Goal: Information Seeking & Learning: Learn about a topic

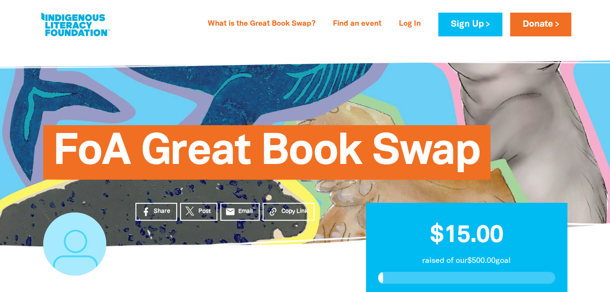
click at [193, 45] on div "What is the Great Book Swap? Find an event Log In Sign Up Donate What is the Gr…" at bounding box center [305, 24] width 552 height 49
click at [423, 136] on span "FoA Great Book Swap" at bounding box center [267, 156] width 428 height 47
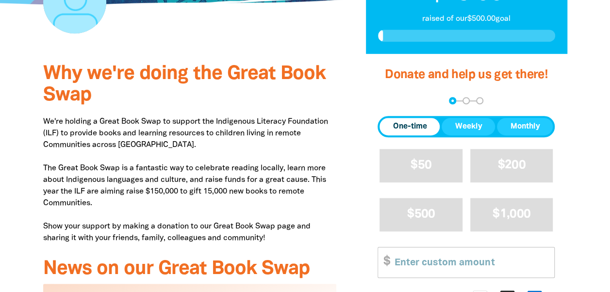
scroll to position [243, 0]
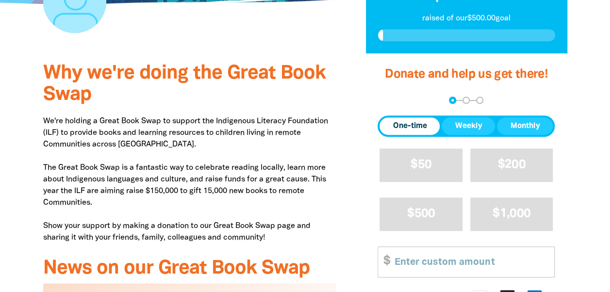
click at [258, 157] on p "We're holding a Great Book Swap to support the Indigenous Literacy Foundation (…" at bounding box center [190, 180] width 294 height 128
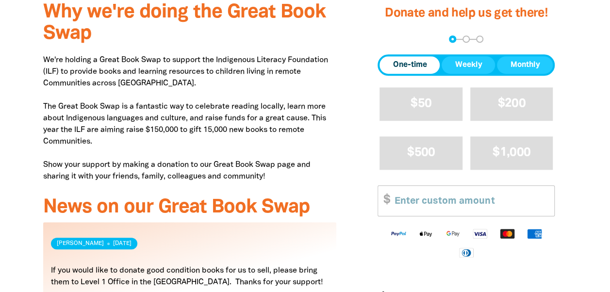
scroll to position [340, 0]
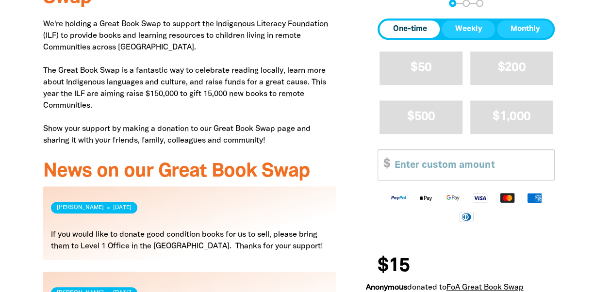
click at [41, 20] on div "Why we're doing the Great Book Swap We're holding a Great Book Swap to support …" at bounding box center [190, 169] width 323 height 427
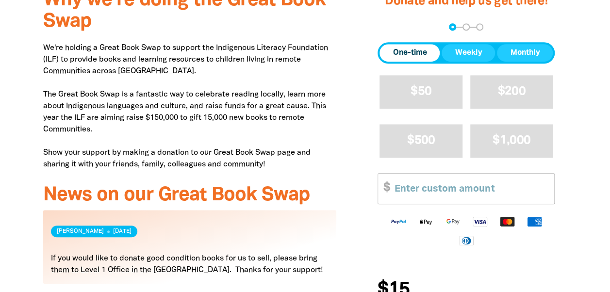
scroll to position [243, 0]
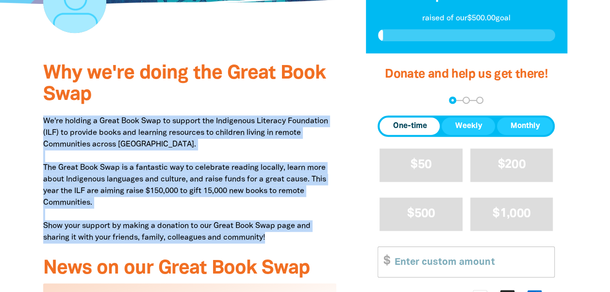
drag, startPoint x: 28, startPoint y: 117, endPoint x: 289, endPoint y: 235, distance: 285.9
click at [289, 235] on div "Why we're doing the Great Book Swap We're holding a Great Book Swap to support …" at bounding box center [190, 266] width 323 height 427
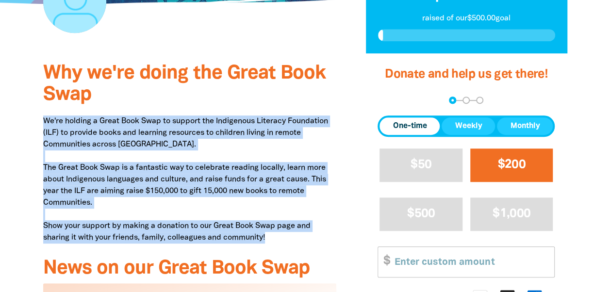
copy p "We're holding a Great Book Swap to support the Indigenous Literacy Foundation (…"
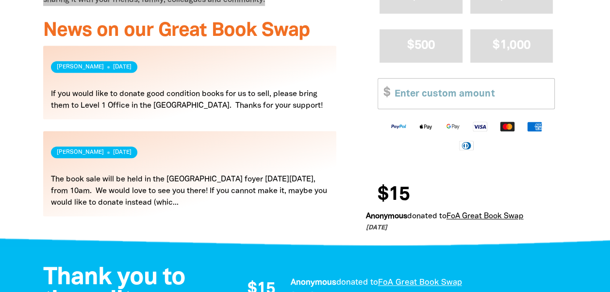
scroll to position [437, 0]
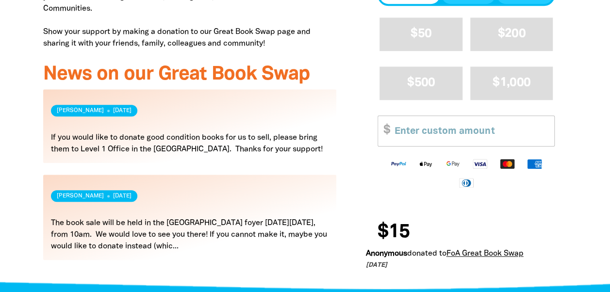
click at [24, 156] on div "Why we're doing the Great Book Swap We're holding a Great Book Swap to support …" at bounding box center [305, 72] width 583 height 427
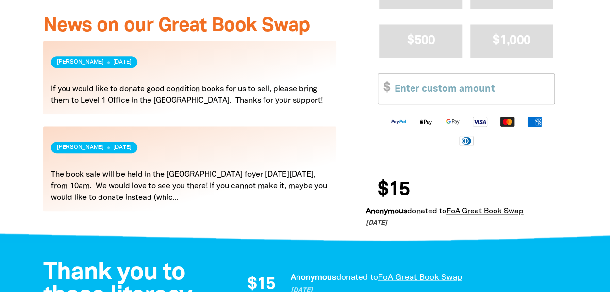
click at [200, 192] on link "Read more" at bounding box center [190, 168] width 294 height 85
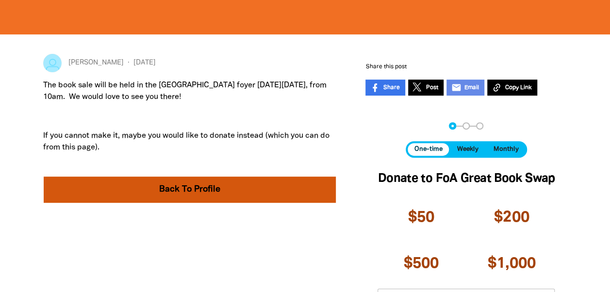
scroll to position [103, 0]
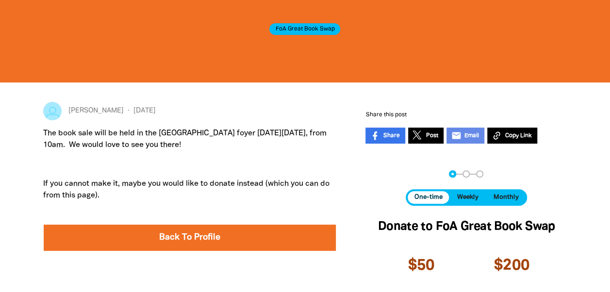
drag, startPoint x: 225, startPoint y: 150, endPoint x: 37, endPoint y: 129, distance: 189.5
click at [37, 129] on div "[PERSON_NAME] [DATE] The book sale will be held in the [GEOGRAPHIC_DATA] foyer …" at bounding box center [190, 269] width 323 height 334
drag, startPoint x: 37, startPoint y: 129, endPoint x: 252, endPoint y: 144, distance: 216.1
click at [250, 144] on p "The book sale will be held in the [GEOGRAPHIC_DATA] foyer [DATE][DATE], from 10…" at bounding box center [190, 139] width 294 height 23
drag, startPoint x: 274, startPoint y: 140, endPoint x: 26, endPoint y: 132, distance: 248.2
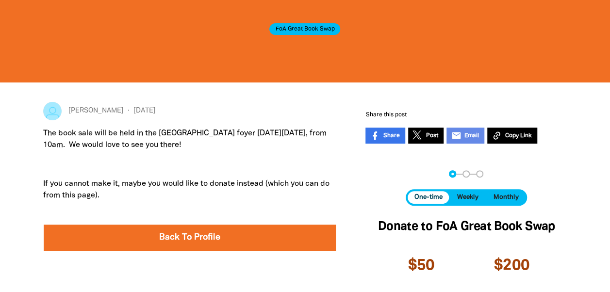
click at [26, 132] on div "[PERSON_NAME] [DATE] The book sale will be held in the [GEOGRAPHIC_DATA] foyer …" at bounding box center [305, 269] width 583 height 373
copy p "The book sale will be held in the [GEOGRAPHIC_DATA] foyer [DATE][DATE], from 10…"
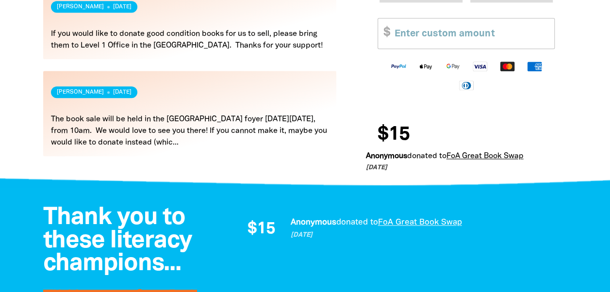
scroll to position [485, 0]
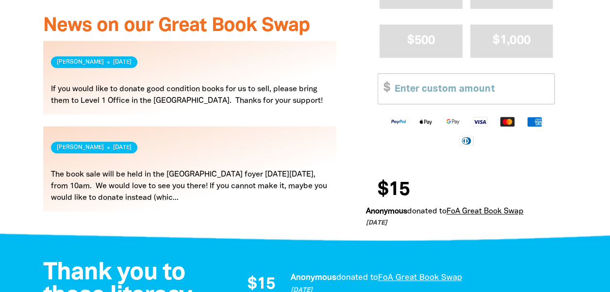
click at [169, 100] on link "Read more" at bounding box center [190, 78] width 294 height 74
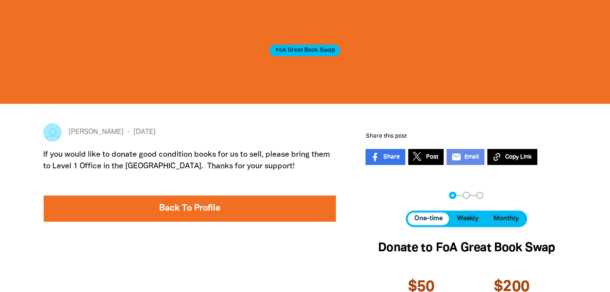
scroll to position [146, 0]
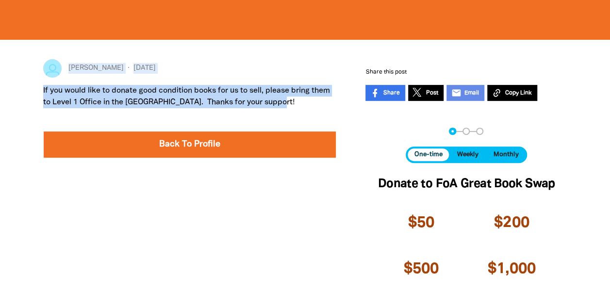
drag, startPoint x: 303, startPoint y: 102, endPoint x: 12, endPoint y: 92, distance: 290.9
click at [12, 92] on section "[PERSON_NAME] [DATE] If you would like to donate good condition books for us to…" at bounding box center [305, 226] width 610 height 373
click at [245, 111] on div "If you would like to donate good condition books for us to sell, please bring t…" at bounding box center [190, 100] width 294 height 31
click at [250, 108] on div "If you would like to donate good condition books for us to sell, please bring t…" at bounding box center [190, 100] width 294 height 31
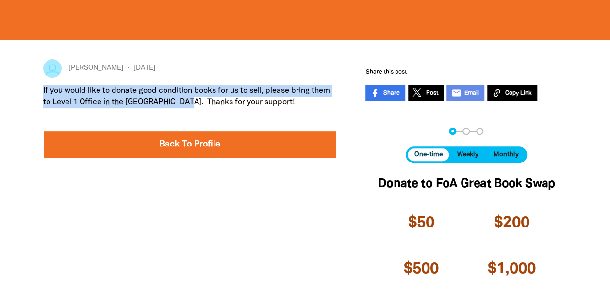
drag, startPoint x: 180, startPoint y: 101, endPoint x: 16, endPoint y: 90, distance: 164.9
click at [16, 90] on div "[PERSON_NAME] [DATE] If you would like to donate good condition books for us to…" at bounding box center [305, 226] width 583 height 373
copy p "If you would like to donate good condition books for us to sell, please bring t…"
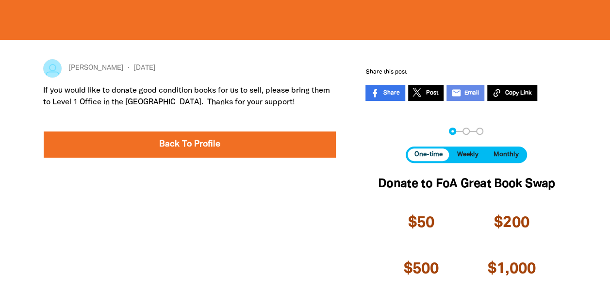
click at [265, 101] on p "If you would like to donate good condition books for us to sell, please bring t…" at bounding box center [190, 96] width 294 height 23
drag, startPoint x: 265, startPoint y: 101, endPoint x: 185, endPoint y: 106, distance: 79.8
click at [185, 106] on p "If you would like to donate good condition books for us to sell, please bring t…" at bounding box center [190, 96] width 294 height 23
copy p "Thanks for your support!"
